Goal: Task Accomplishment & Management: Complete application form

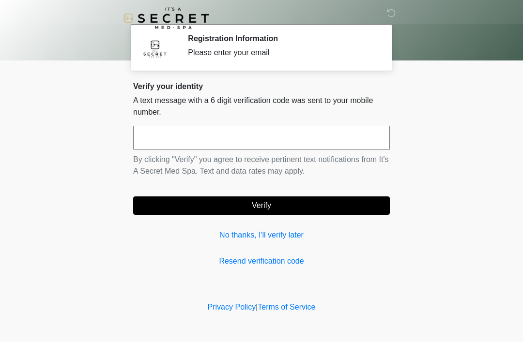
click at [277, 235] on link "No thanks, I'll verify later" at bounding box center [261, 235] width 257 height 12
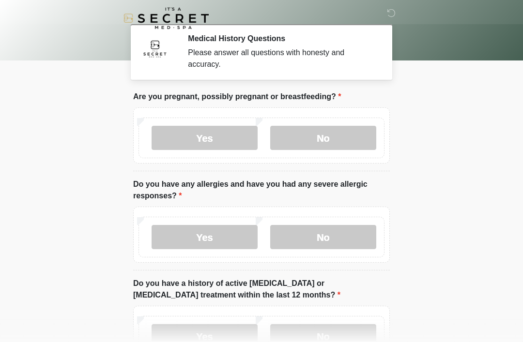
click at [346, 140] on label "No" at bounding box center [323, 138] width 106 height 24
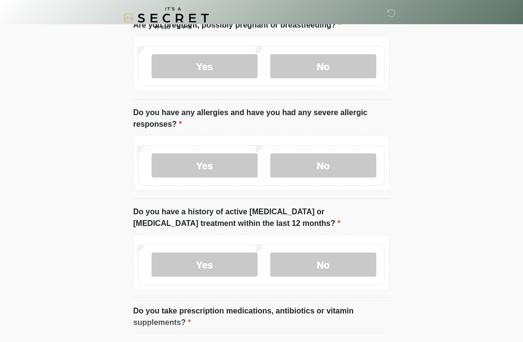
scroll to position [73, 0]
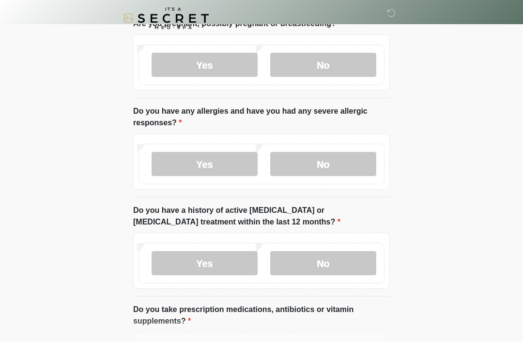
click at [348, 162] on label "No" at bounding box center [323, 164] width 106 height 24
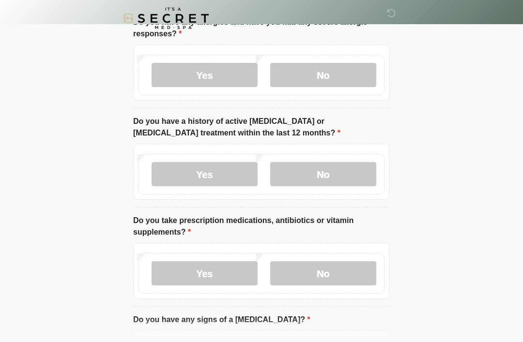
scroll to position [163, 0]
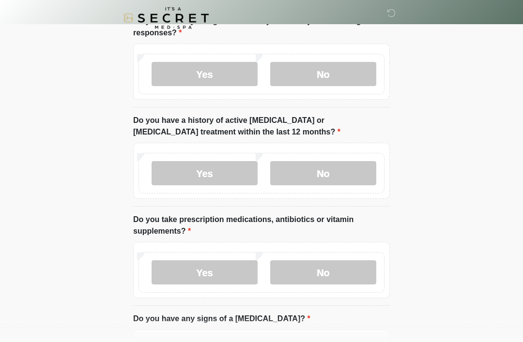
click at [348, 173] on label "No" at bounding box center [323, 174] width 106 height 24
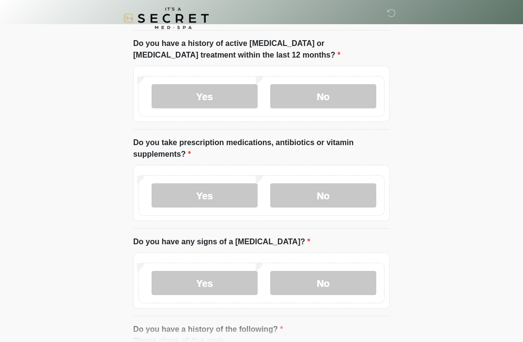
click at [356, 190] on label "No" at bounding box center [323, 195] width 106 height 24
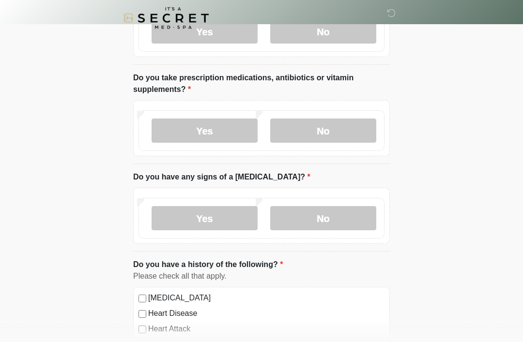
scroll to position [306, 0]
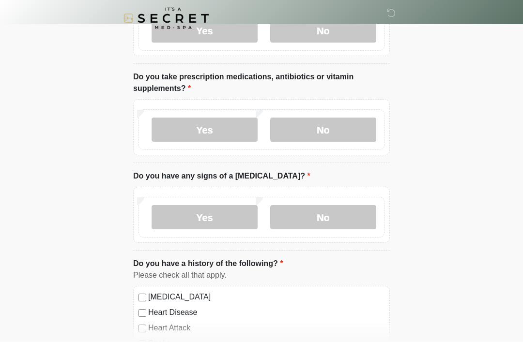
click at [344, 216] on label "No" at bounding box center [323, 217] width 106 height 24
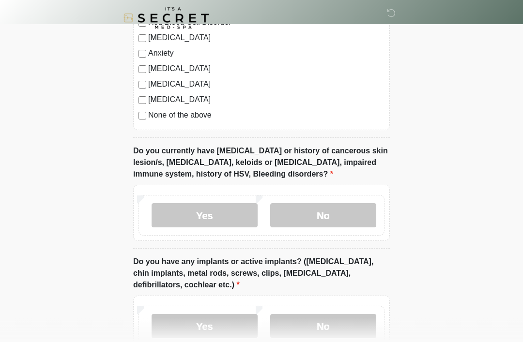
scroll to position [658, 0]
click at [353, 216] on label "No" at bounding box center [323, 215] width 106 height 24
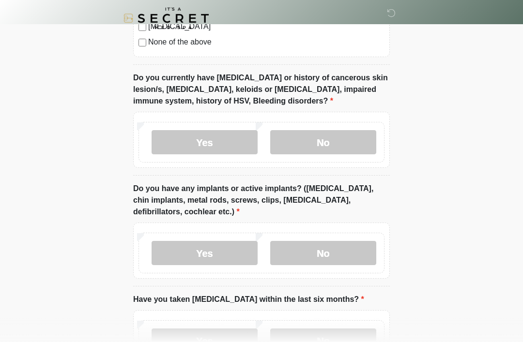
scroll to position [731, 0]
click at [354, 245] on label "No" at bounding box center [323, 253] width 106 height 24
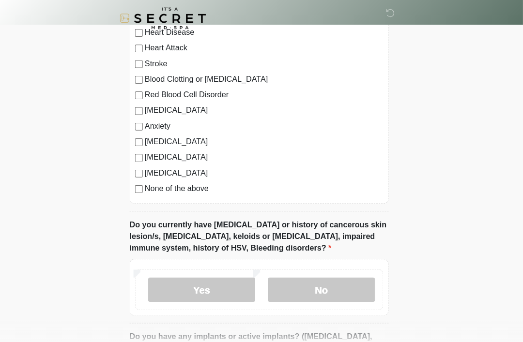
scroll to position [582, 0]
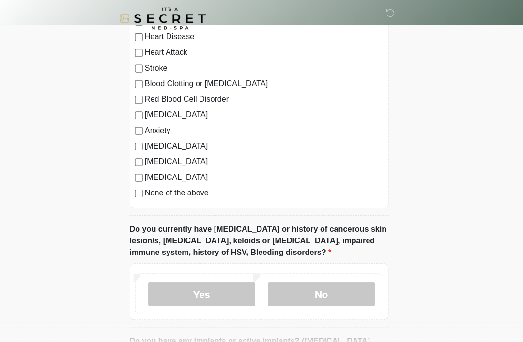
click at [148, 190] on label "None of the above" at bounding box center [266, 191] width 236 height 12
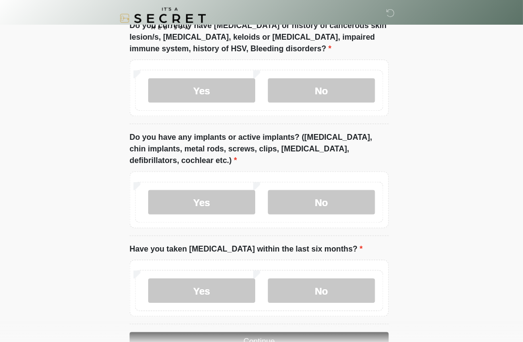
click at [332, 288] on label "No" at bounding box center [323, 288] width 106 height 24
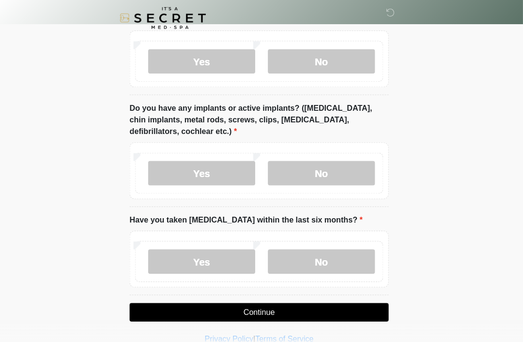
scroll to position [812, 0]
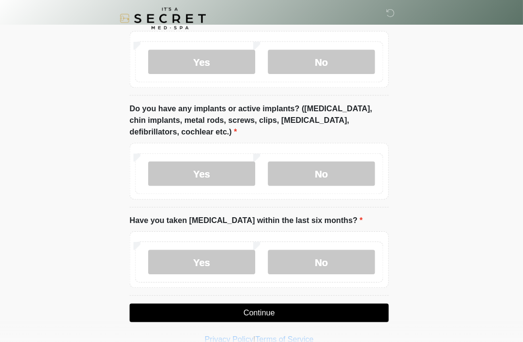
click at [351, 312] on button "Continue" at bounding box center [261, 310] width 257 height 18
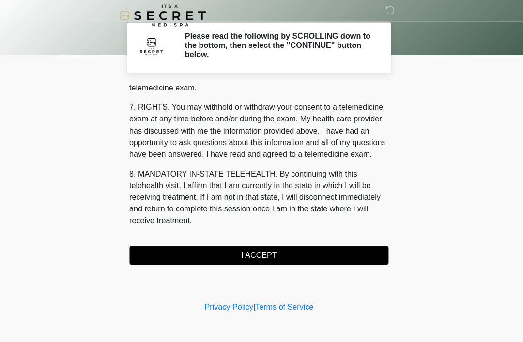
scroll to position [413, 0]
click at [224, 254] on button "I ACCEPT" at bounding box center [261, 256] width 257 height 18
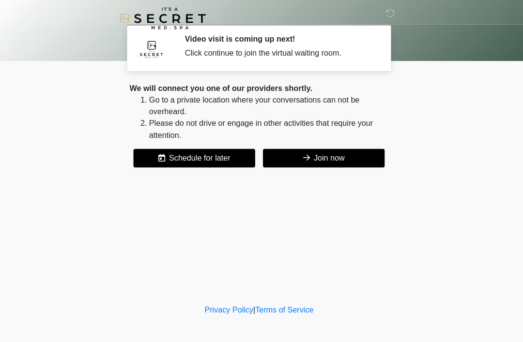
click at [327, 156] on button "Join now" at bounding box center [325, 157] width 121 height 18
